Goal: Communication & Community: Ask a question

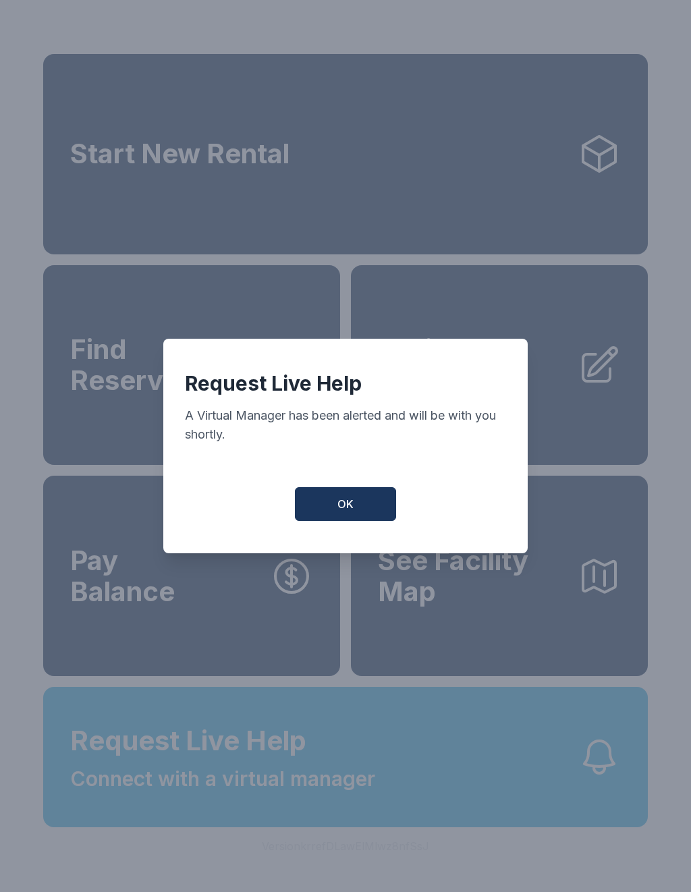
click at [346, 512] on span "OK" at bounding box center [345, 504] width 16 height 16
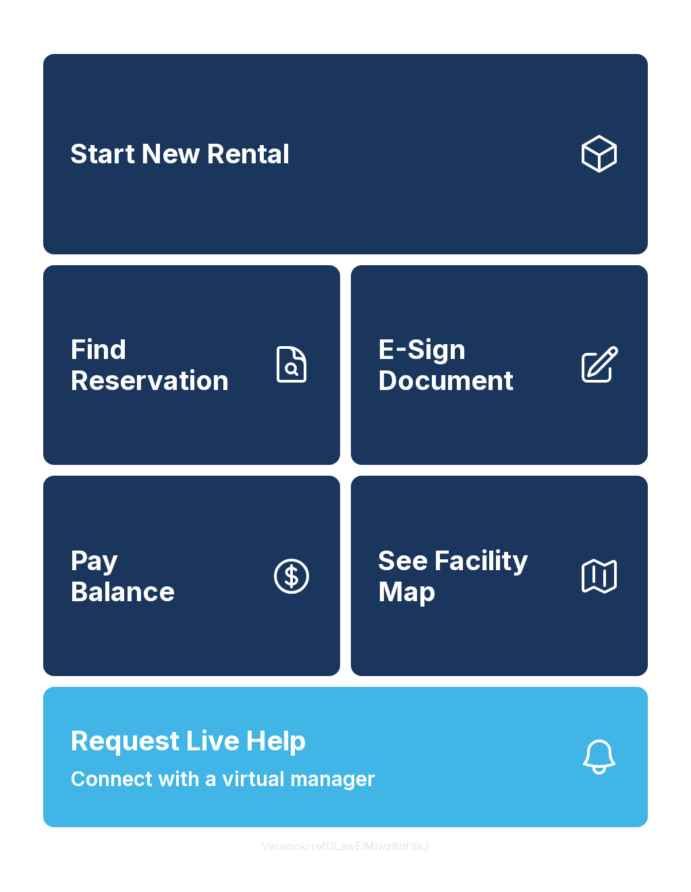
click at [364, 34] on div "Start New Rental Find Reservation E-Sign Document Pay Balance See Facility Map …" at bounding box center [345, 446] width 691 height 892
click at [301, 794] on span "Connect with a virtual manager" at bounding box center [222, 779] width 305 height 30
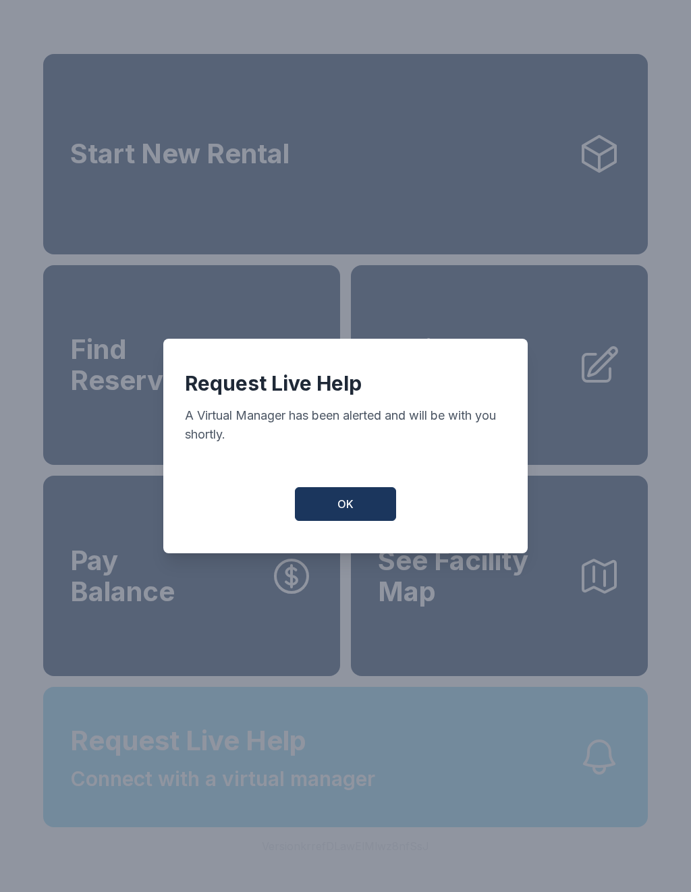
click at [301, 803] on div "Request Live Help A Virtual Manager has been alerted and will be with you short…" at bounding box center [345, 446] width 691 height 892
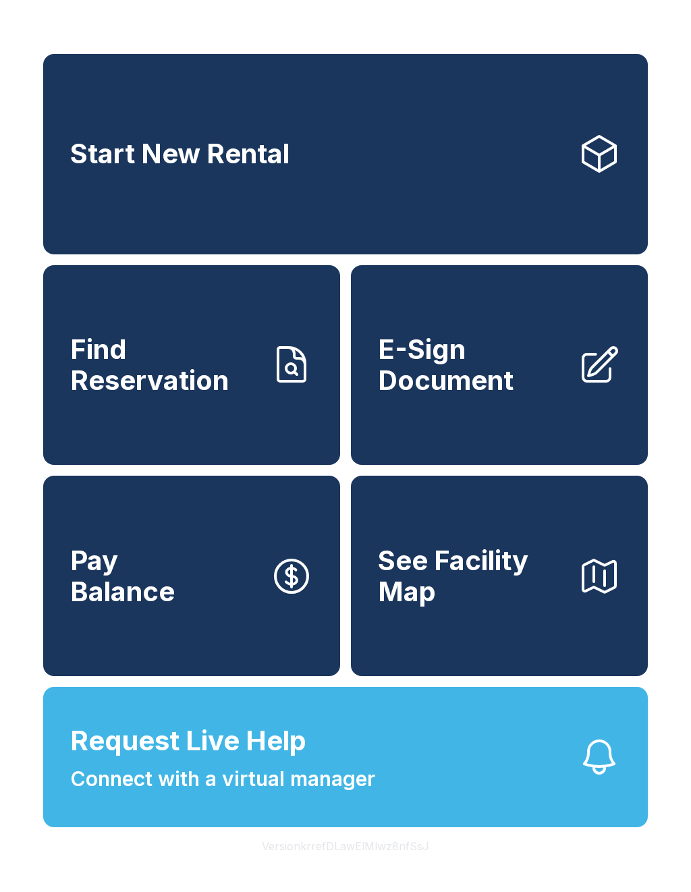
click at [256, 794] on span "Connect with a virtual manager" at bounding box center [222, 779] width 305 height 30
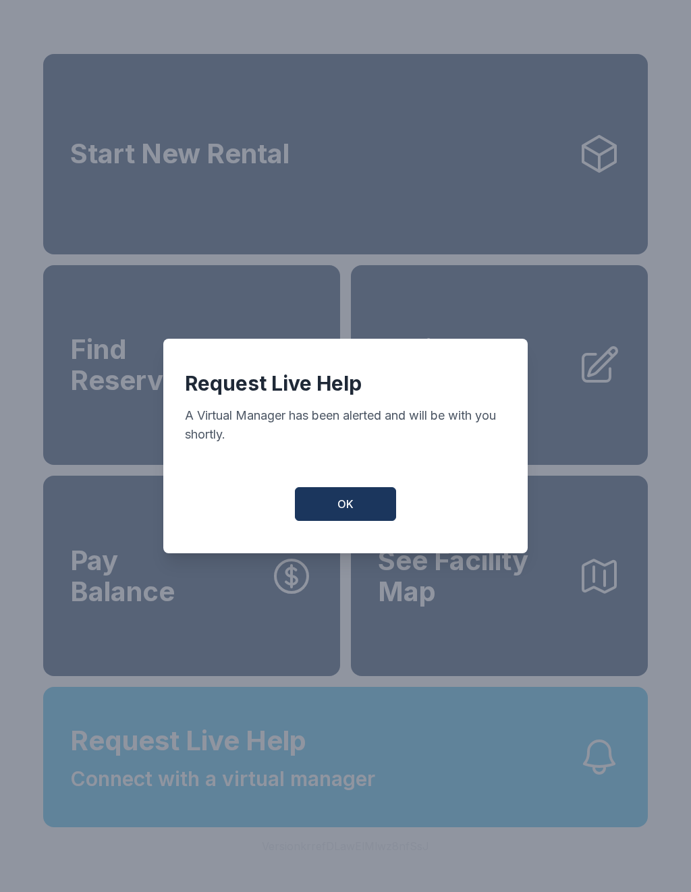
click at [227, 891] on div "Request Live Help A Virtual Manager has been alerted and will be with you short…" at bounding box center [345, 446] width 691 height 892
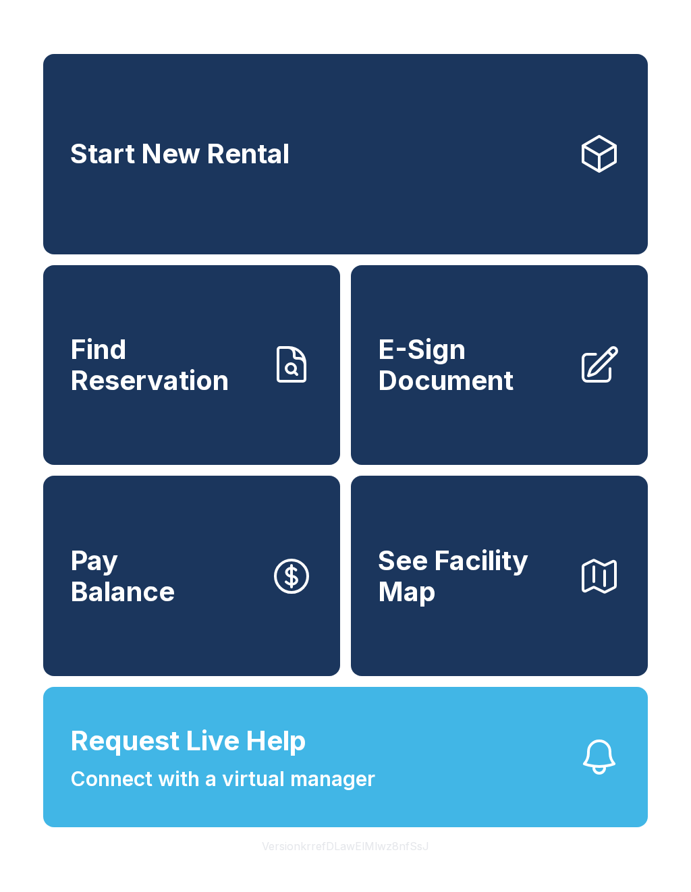
click at [213, 794] on span "Connect with a virtual manager" at bounding box center [222, 779] width 305 height 30
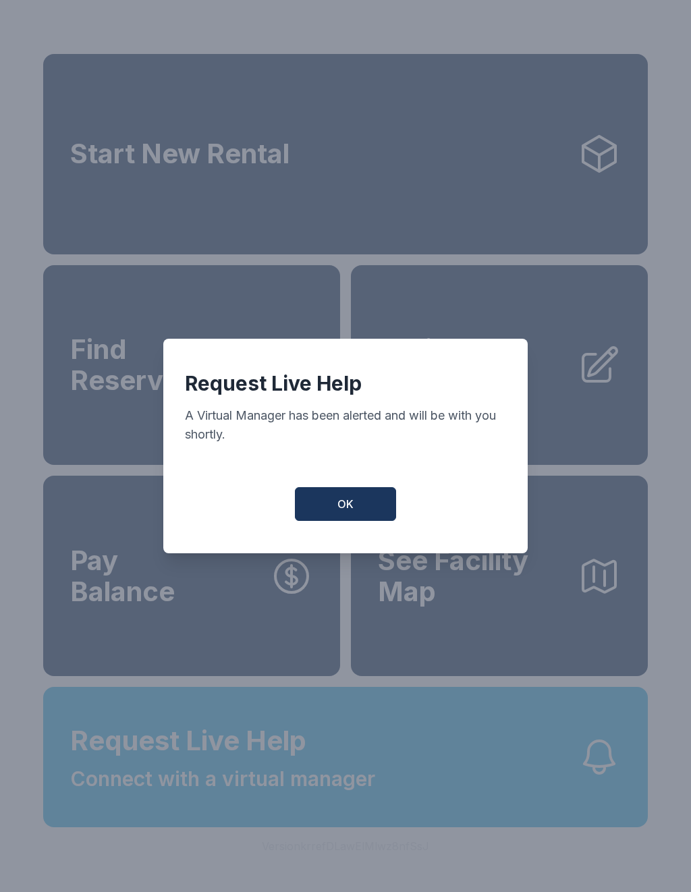
click at [359, 508] on button "OK" at bounding box center [345, 504] width 101 height 34
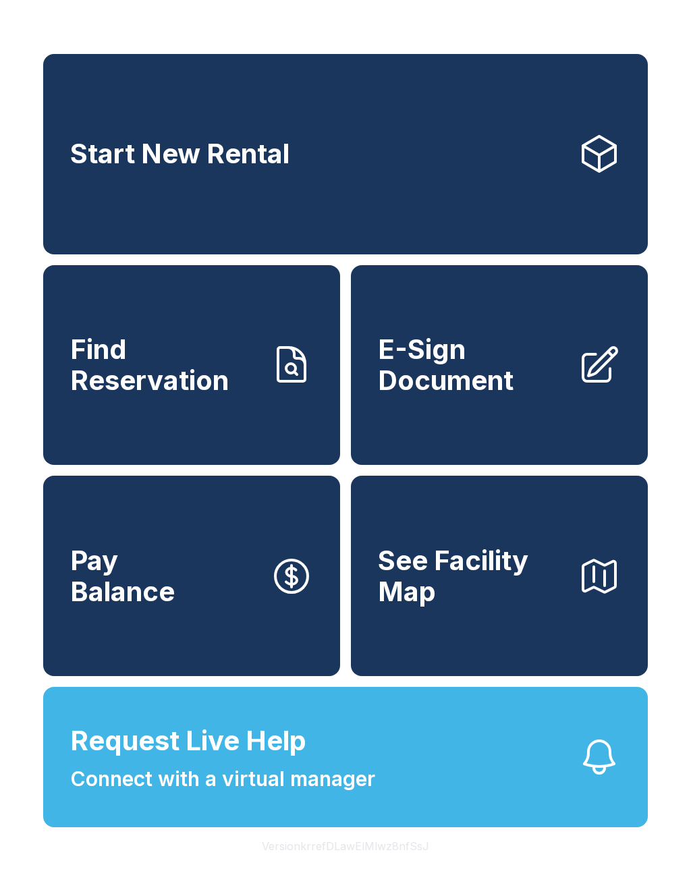
click at [256, 794] on span "Connect with a virtual manager" at bounding box center [222, 779] width 305 height 30
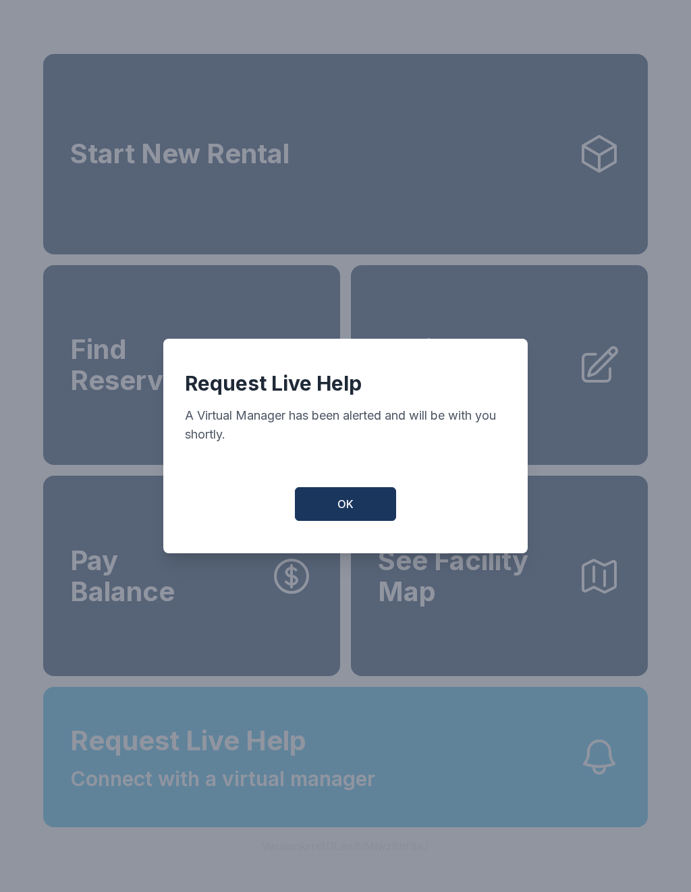
click at [357, 505] on button "OK" at bounding box center [345, 504] width 101 height 34
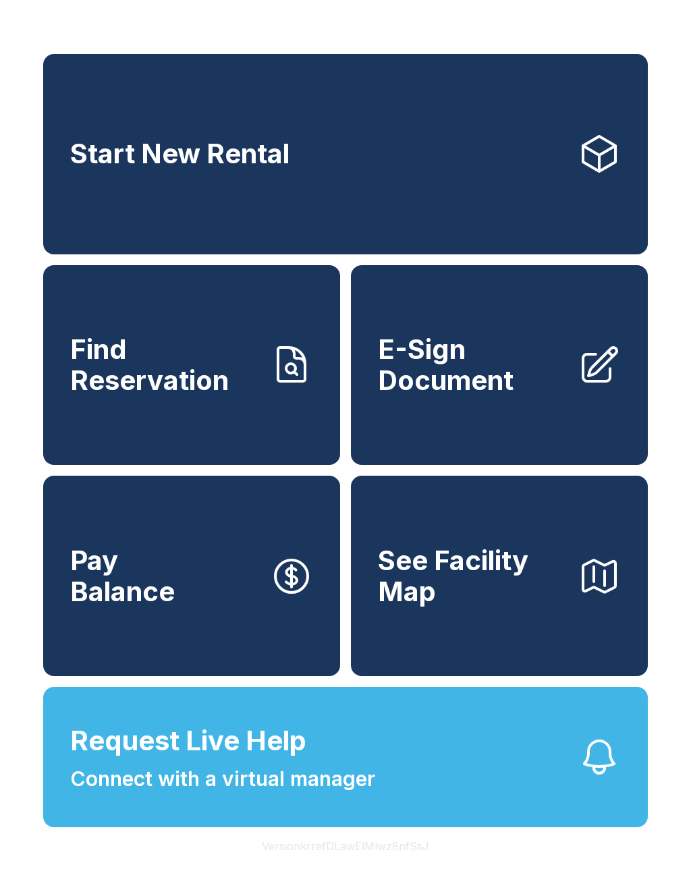
click at [171, 761] on span "Request Live Help" at bounding box center [188, 740] width 236 height 40
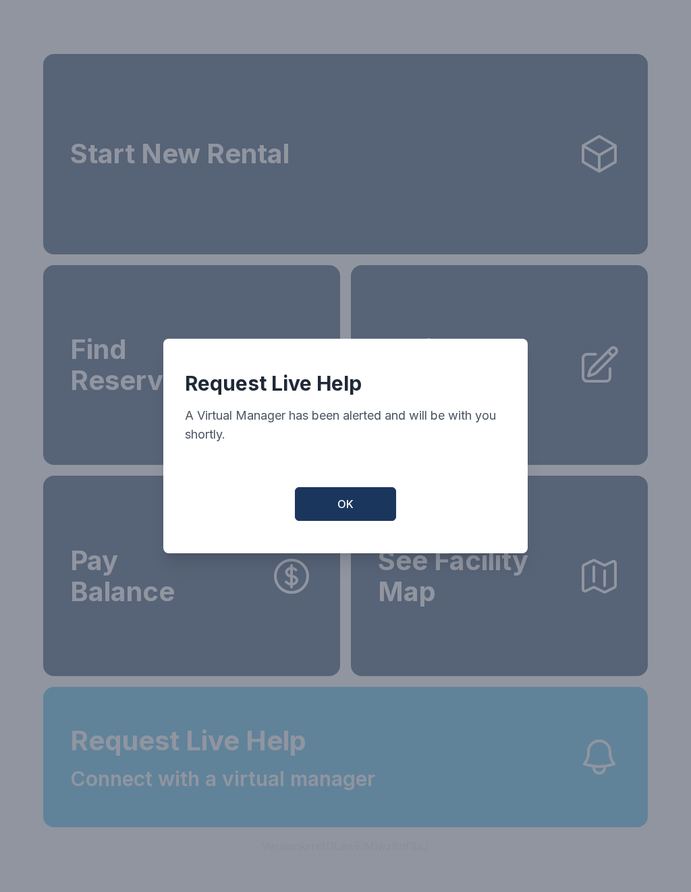
click at [324, 505] on button "OK" at bounding box center [345, 504] width 101 height 34
